Goal: Find specific page/section: Find specific page/section

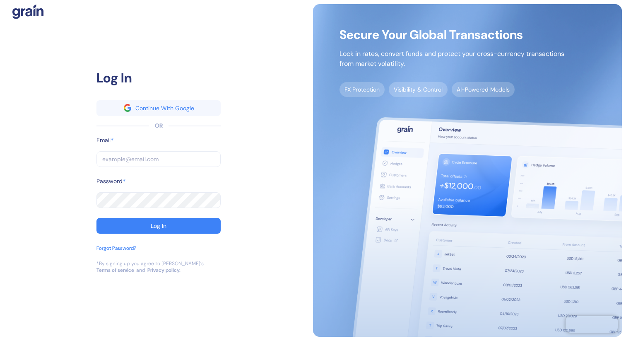
click at [174, 162] on input "text" at bounding box center [158, 159] width 124 height 16
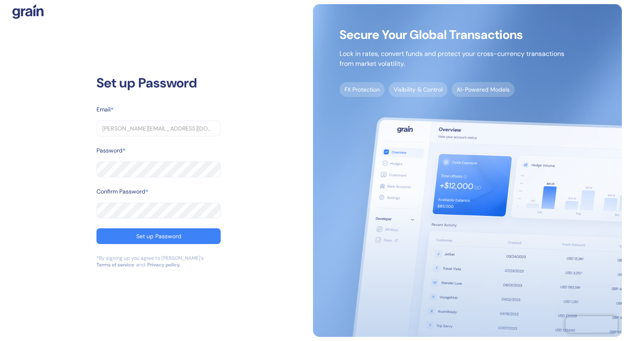
click at [96, 228] on button "Set up Password" at bounding box center [158, 236] width 124 height 16
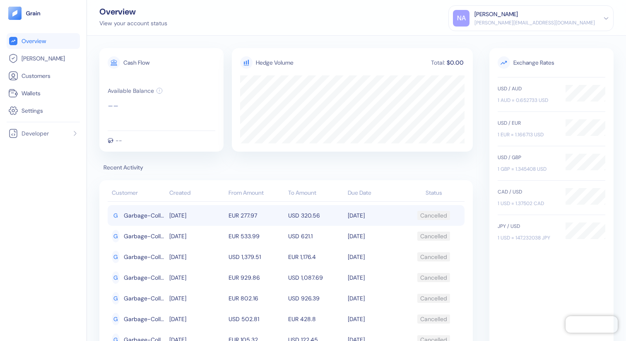
click at [163, 214] on span "Garbage-Collection-[PERSON_NAME]-Bedbank-Transfered-[PERSON_NAME]" at bounding box center [144, 215] width 41 height 14
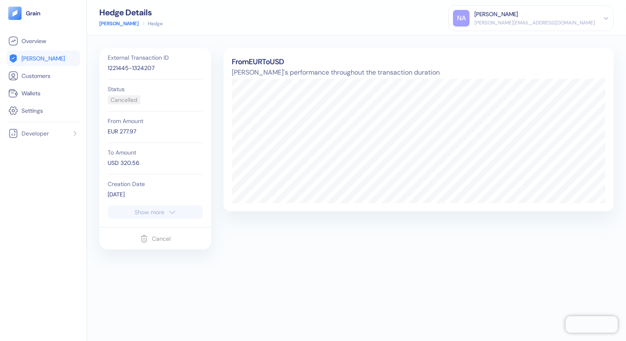
click at [170, 209] on icon "button" at bounding box center [172, 212] width 8 height 10
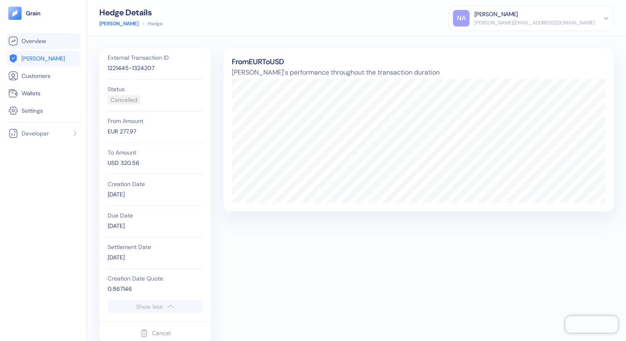
click at [49, 38] on link "Overview" at bounding box center [43, 41] width 70 height 10
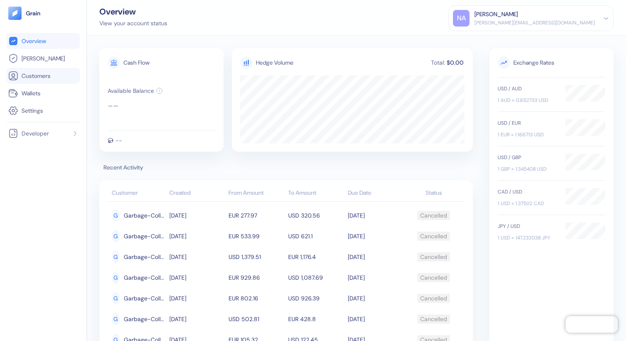
click at [28, 72] on span "Customers" at bounding box center [36, 76] width 29 height 8
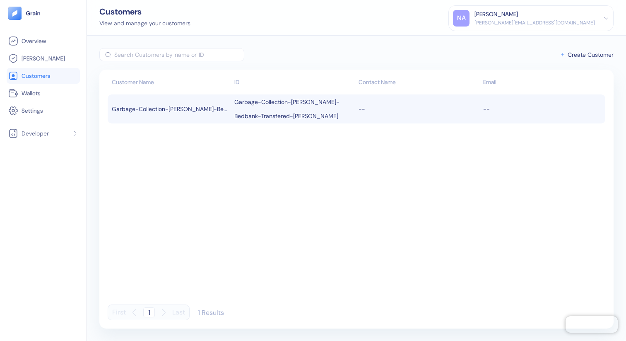
click at [195, 106] on div "Garbage-Collection-[PERSON_NAME]-Bedbank-Transfered-[PERSON_NAME]" at bounding box center [171, 109] width 118 height 14
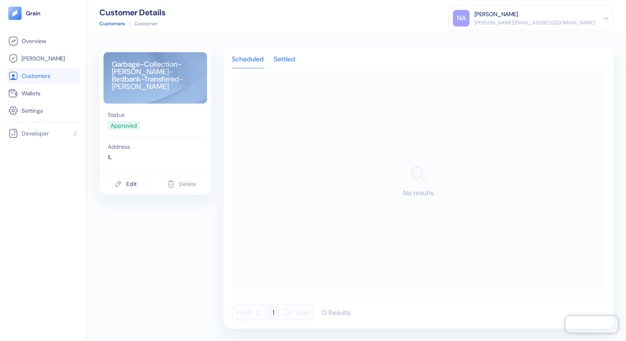
click at [291, 58] on div "Settled" at bounding box center [285, 62] width 22 height 12
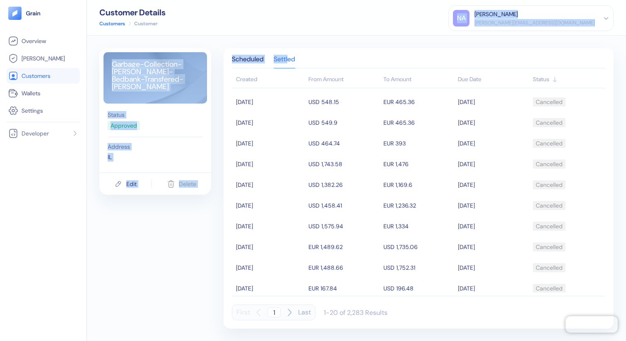
drag, startPoint x: 291, startPoint y: 58, endPoint x: 377, endPoint y: 20, distance: 94.5
click at [377, 20] on div "Customer Details Customers Customer NA [PERSON_NAME] [PERSON_NAME][EMAIL_ADDRES…" at bounding box center [356, 170] width 539 height 341
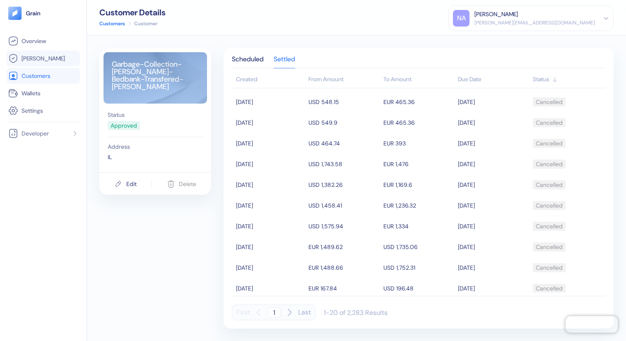
click at [25, 53] on li "[PERSON_NAME]" at bounding box center [43, 59] width 73 height 16
click at [28, 59] on span "[PERSON_NAME]" at bounding box center [43, 58] width 43 height 8
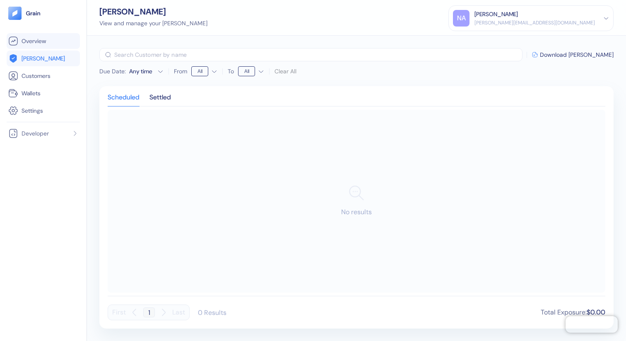
click at [24, 46] on li "Overview" at bounding box center [43, 41] width 73 height 16
click at [26, 42] on span "Overview" at bounding box center [34, 41] width 24 height 8
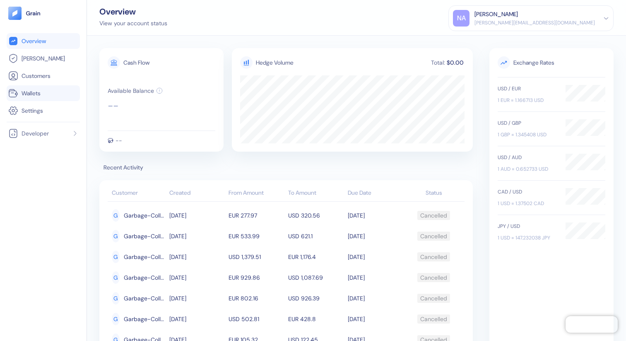
click at [46, 90] on link "Wallets" at bounding box center [43, 93] width 70 height 10
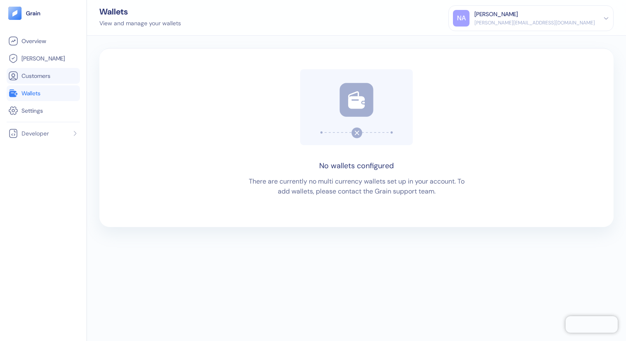
click at [43, 79] on span "Customers" at bounding box center [36, 76] width 29 height 8
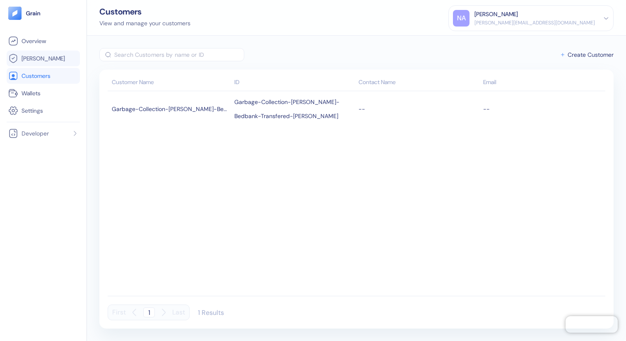
click at [36, 57] on span "[PERSON_NAME]" at bounding box center [43, 58] width 43 height 8
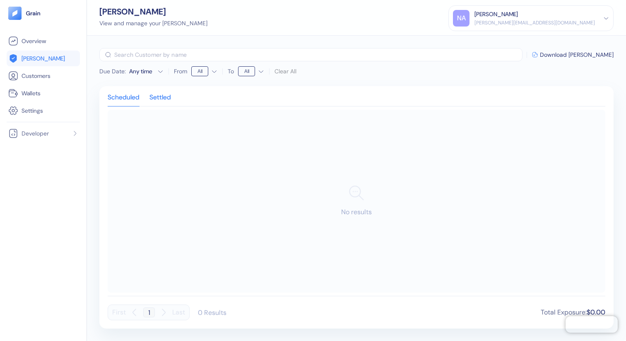
click at [171, 98] on div "Settled" at bounding box center [160, 100] width 22 height 12
